Goal: Task Accomplishment & Management: Manage account settings

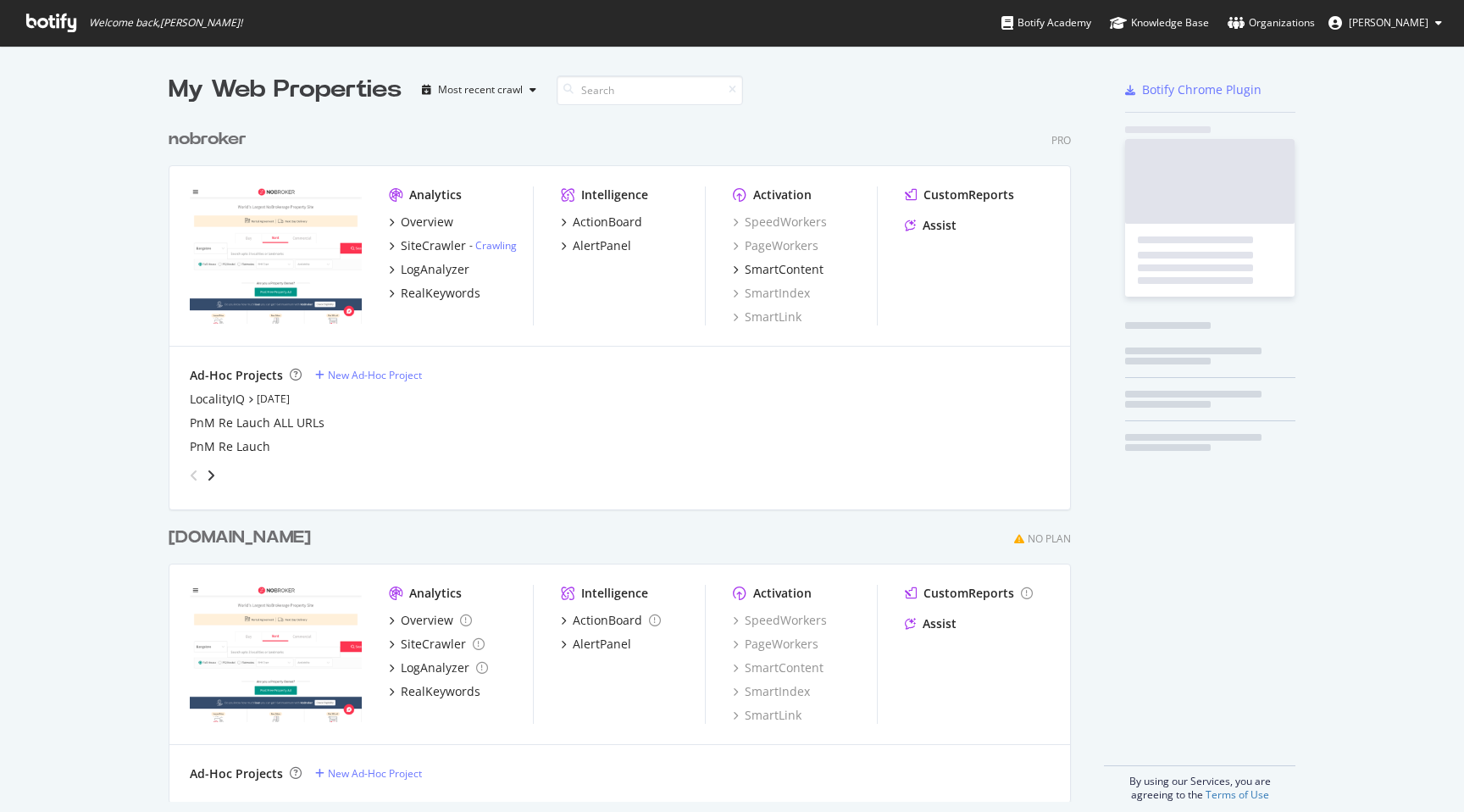
scroll to position [695, 916]
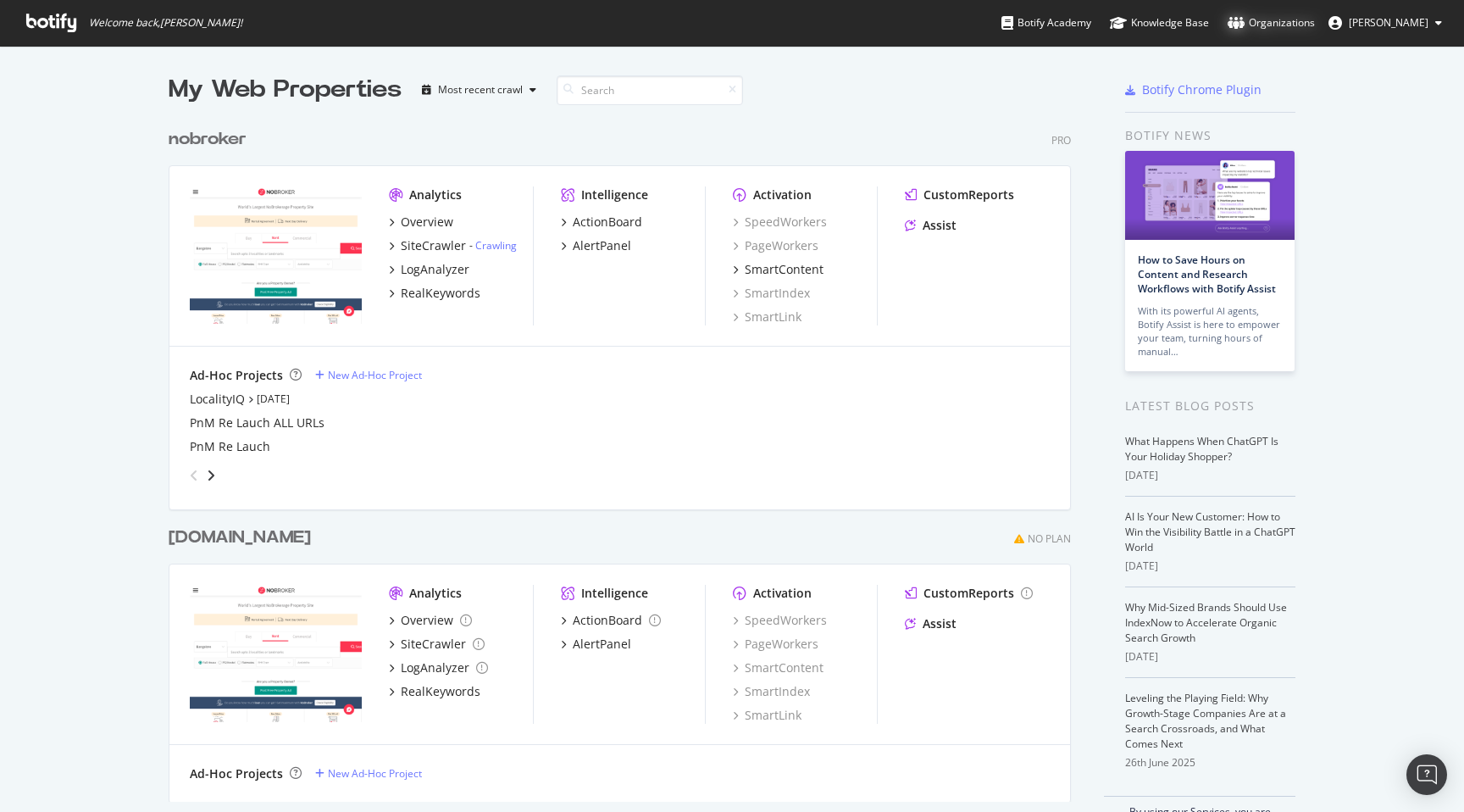
click at [1277, 19] on div "Organizations" at bounding box center [1271, 23] width 87 height 17
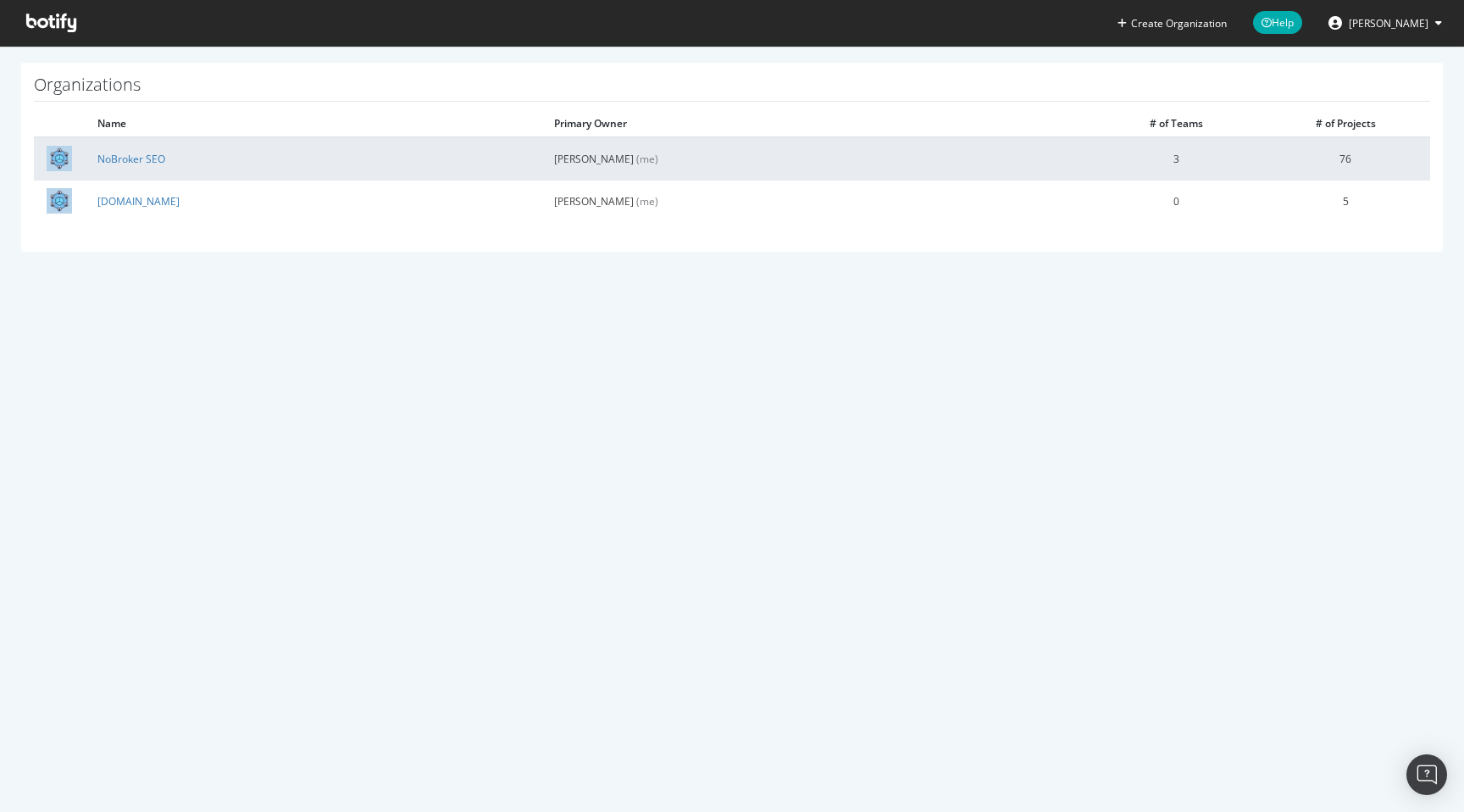
click at [115, 149] on td "NoBroker SEO" at bounding box center [312, 158] width 456 height 42
click at [119, 159] on link "NoBroker SEO" at bounding box center [131, 158] width 68 height 14
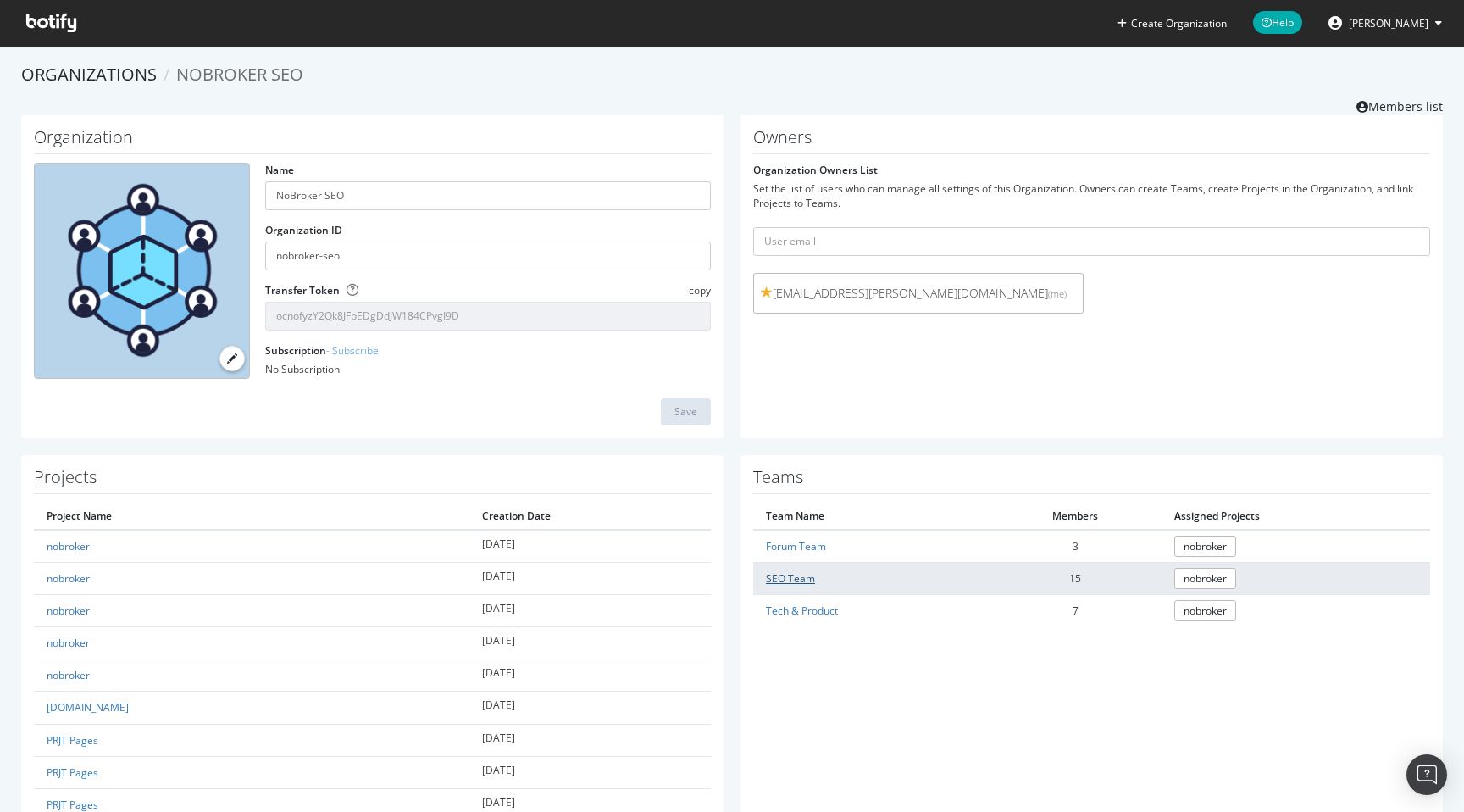
click at [782, 582] on link "SEO Team" at bounding box center [791, 578] width 50 height 14
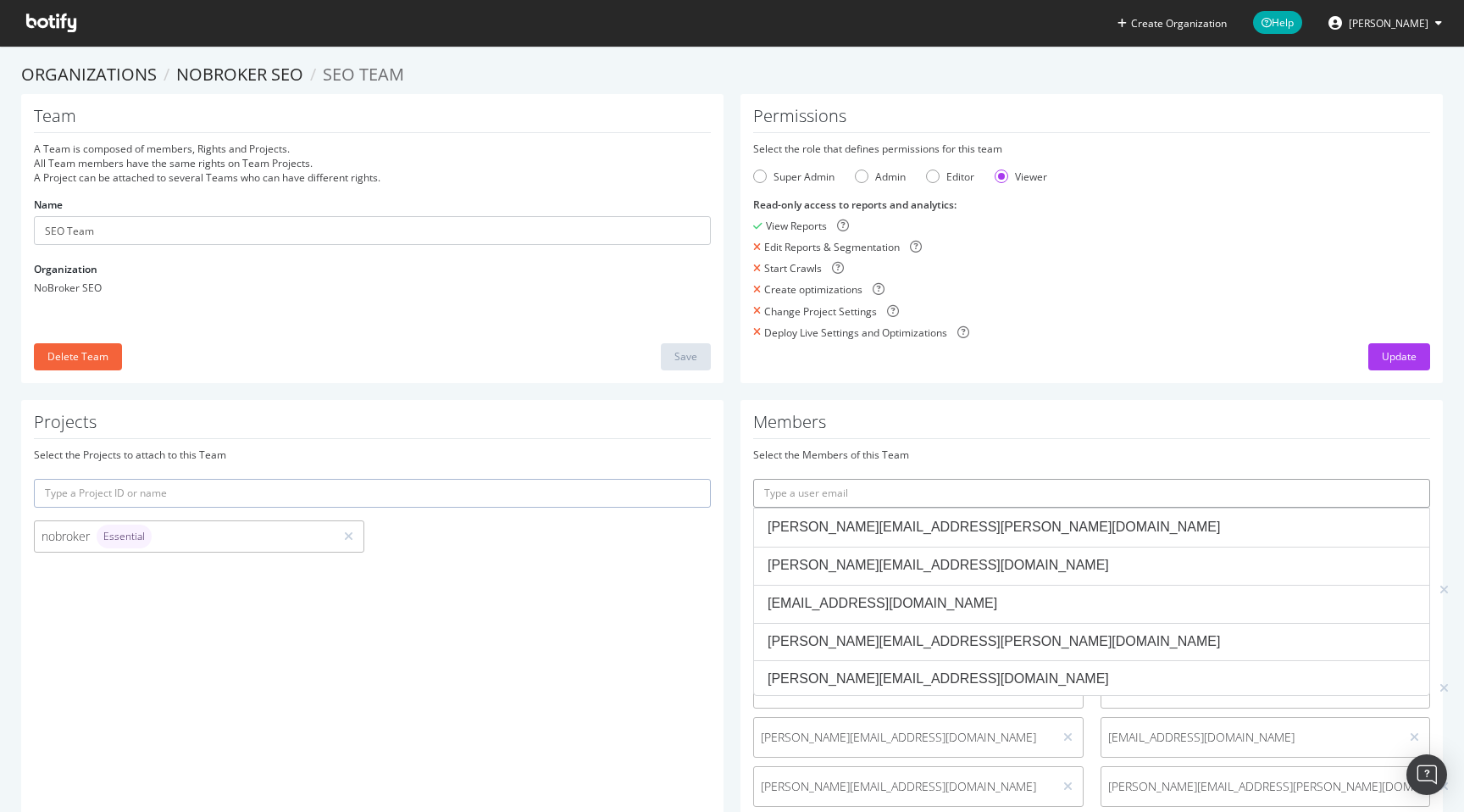
click at [862, 490] on input "text" at bounding box center [1092, 493] width 677 height 29
paste input "rohan.gupta1@nobroker.in"
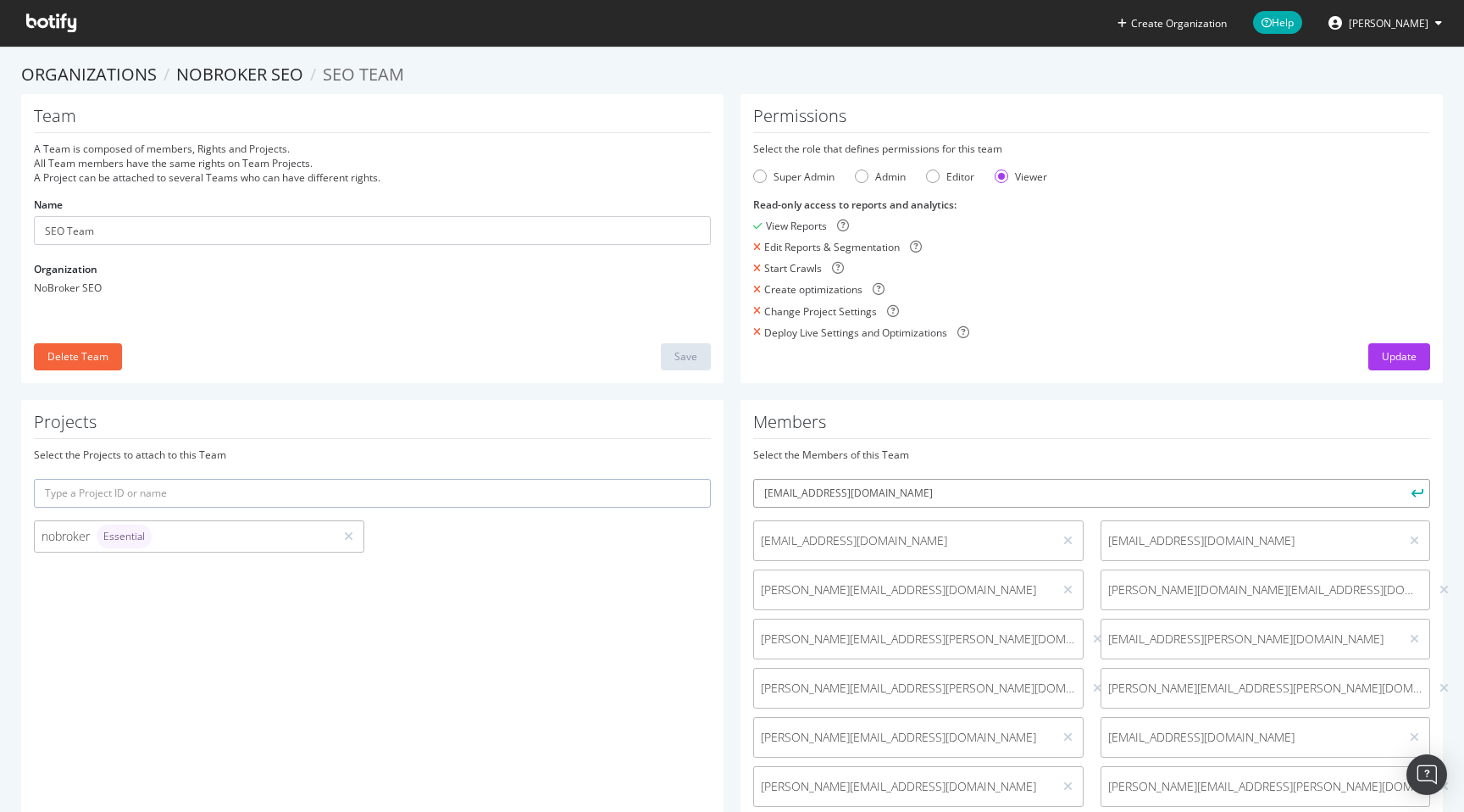
type input "rohan.gupta1@nobroker.in"
click at [1423, 494] on button "submit" at bounding box center [1416, 493] width 29 height 29
click at [1374, 359] on button "Update" at bounding box center [1399, 356] width 62 height 27
click at [1414, 354] on icon "submit" at bounding box center [1412, 356] width 9 height 10
click at [74, 71] on link "Organizations" at bounding box center [89, 74] width 136 height 23
